Goal: Transaction & Acquisition: Subscribe to service/newsletter

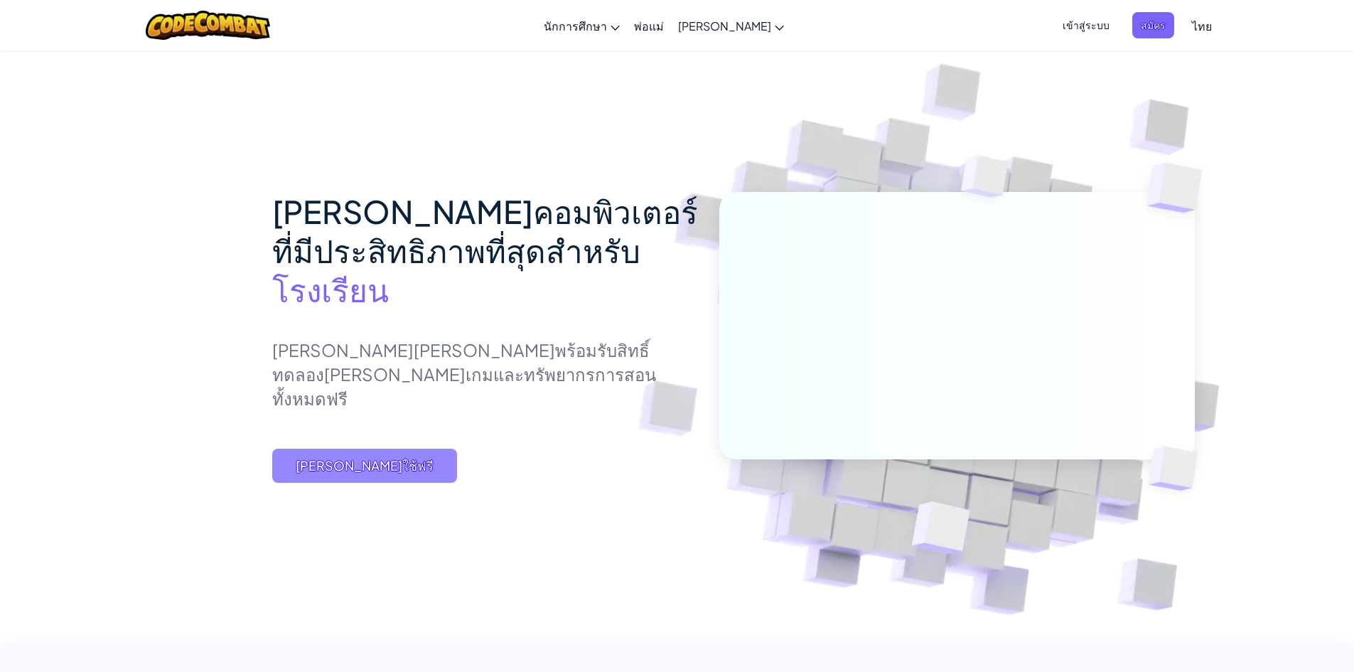
click at [438, 475] on span "[PERSON_NAME]ใช้ฟรี" at bounding box center [364, 465] width 185 height 34
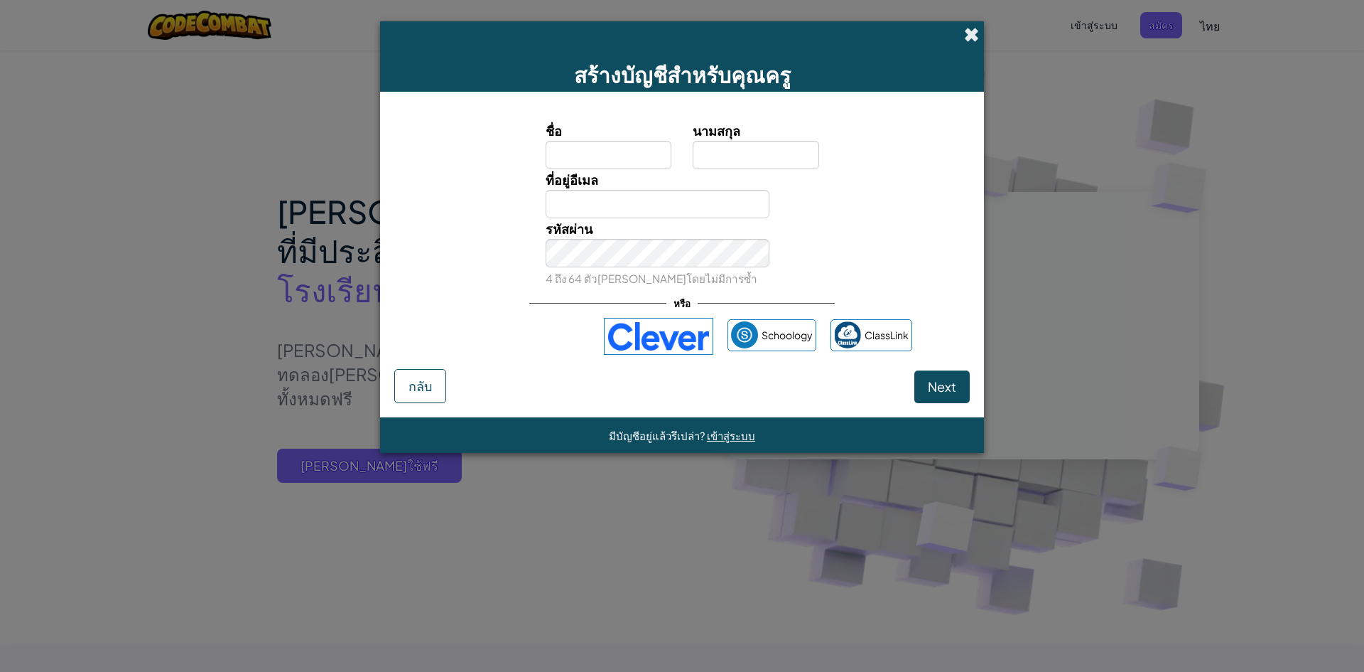
click at [975, 36] on span at bounding box center [971, 34] width 15 height 15
